Goal: Task Accomplishment & Management: Use online tool/utility

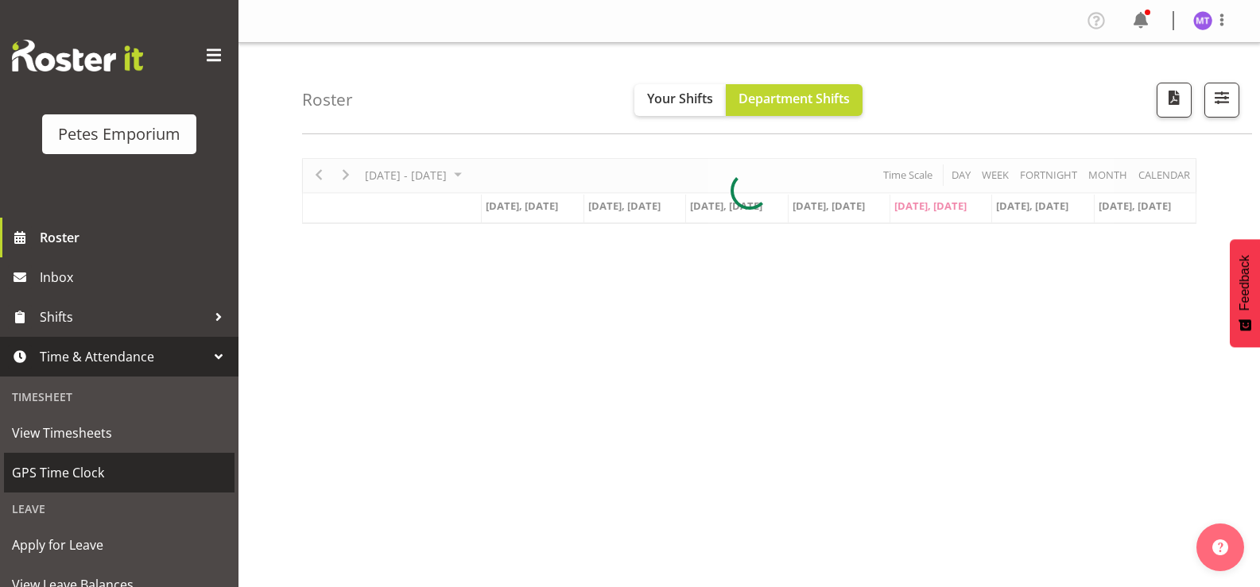
click at [72, 477] on span "GPS Time Clock" at bounding box center [119, 473] width 215 height 24
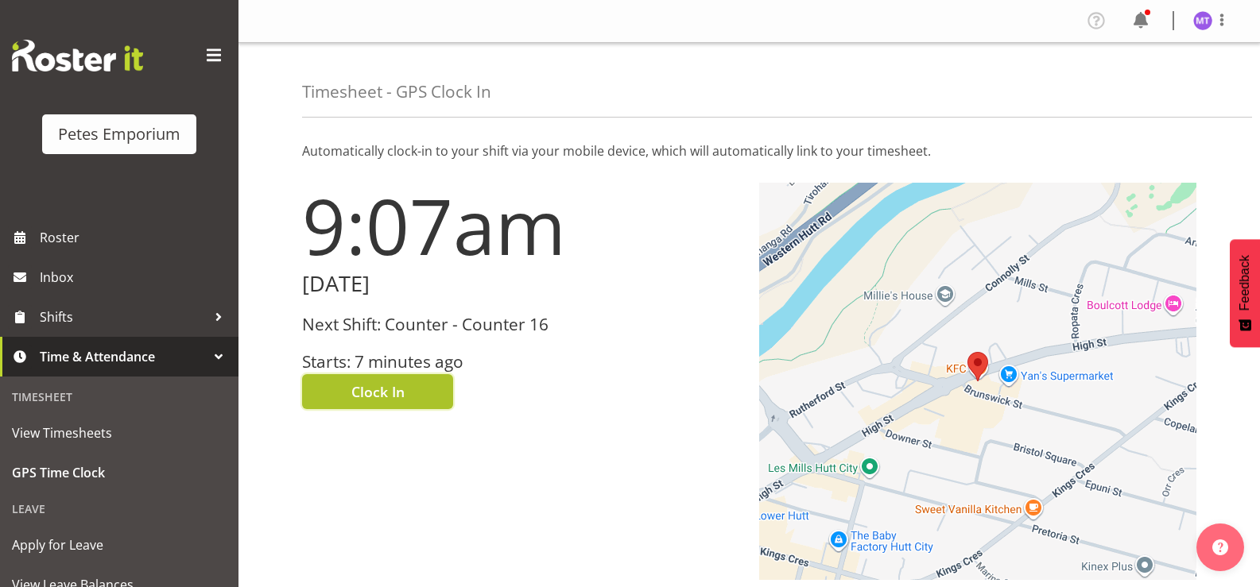
click at [409, 387] on button "Clock In" at bounding box center [377, 391] width 151 height 35
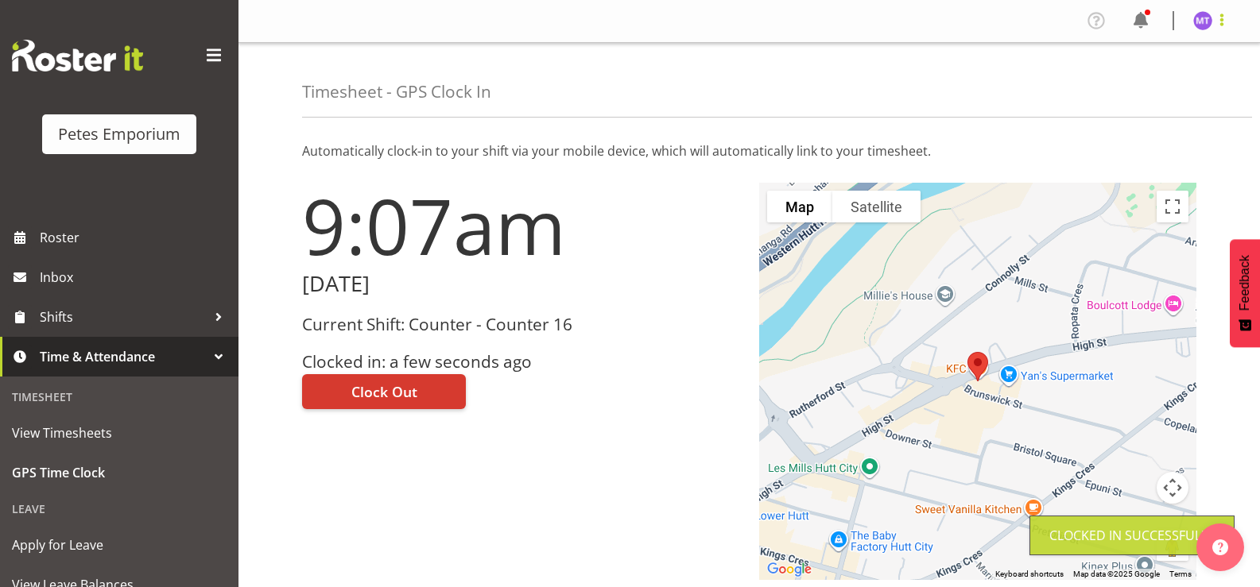
click at [1223, 19] on span at bounding box center [1221, 19] width 19 height 19
click at [1159, 88] on link "Log Out" at bounding box center [1155, 83] width 153 height 29
